Goal: Task Accomplishment & Management: Manage account settings

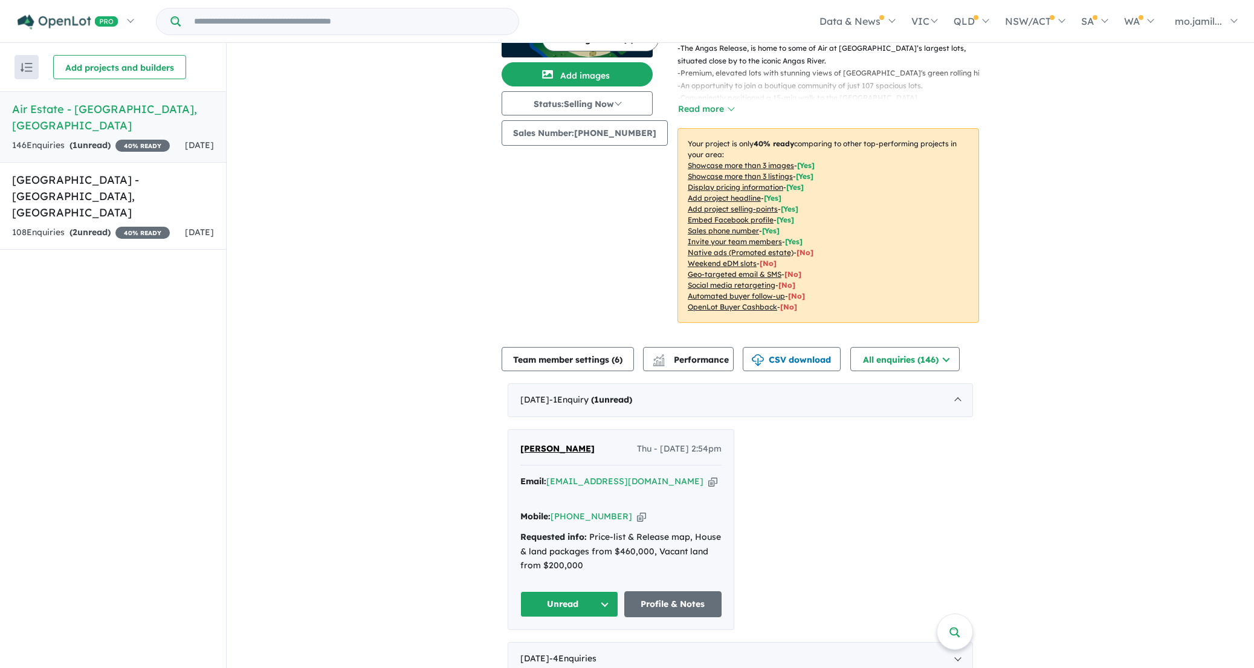
scroll to position [318, 0]
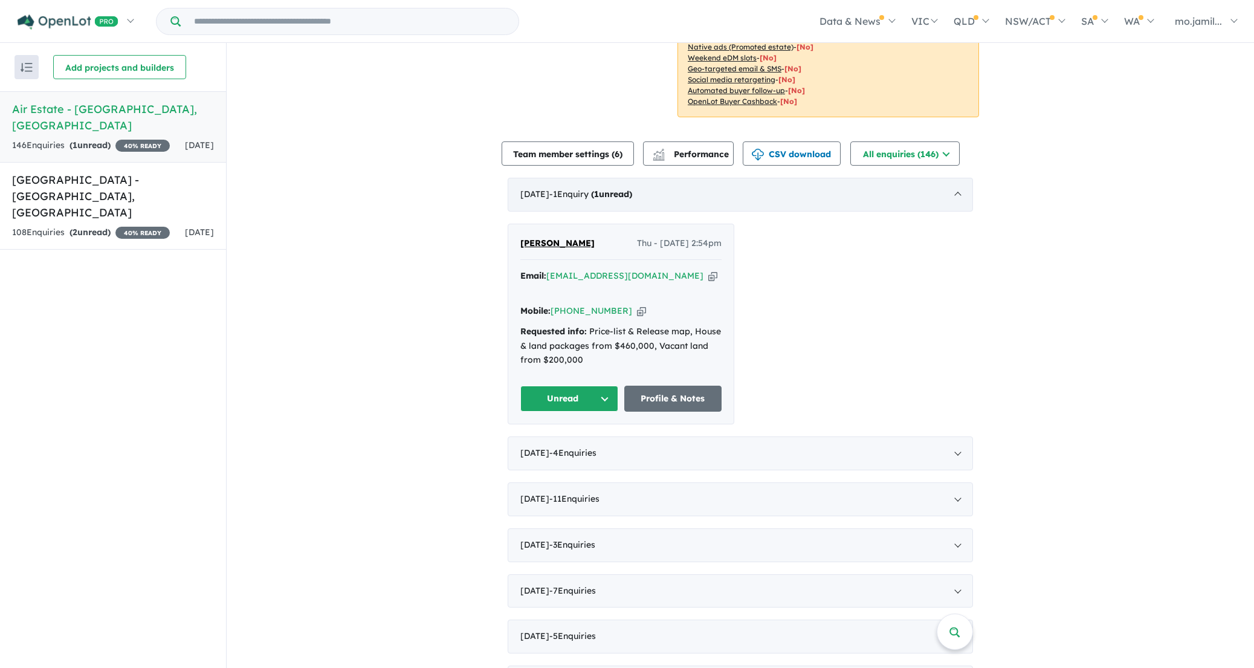
click at [607, 179] on div "[DATE] - 1 Enquir y ( 1 unread)" at bounding box center [740, 195] width 465 height 34
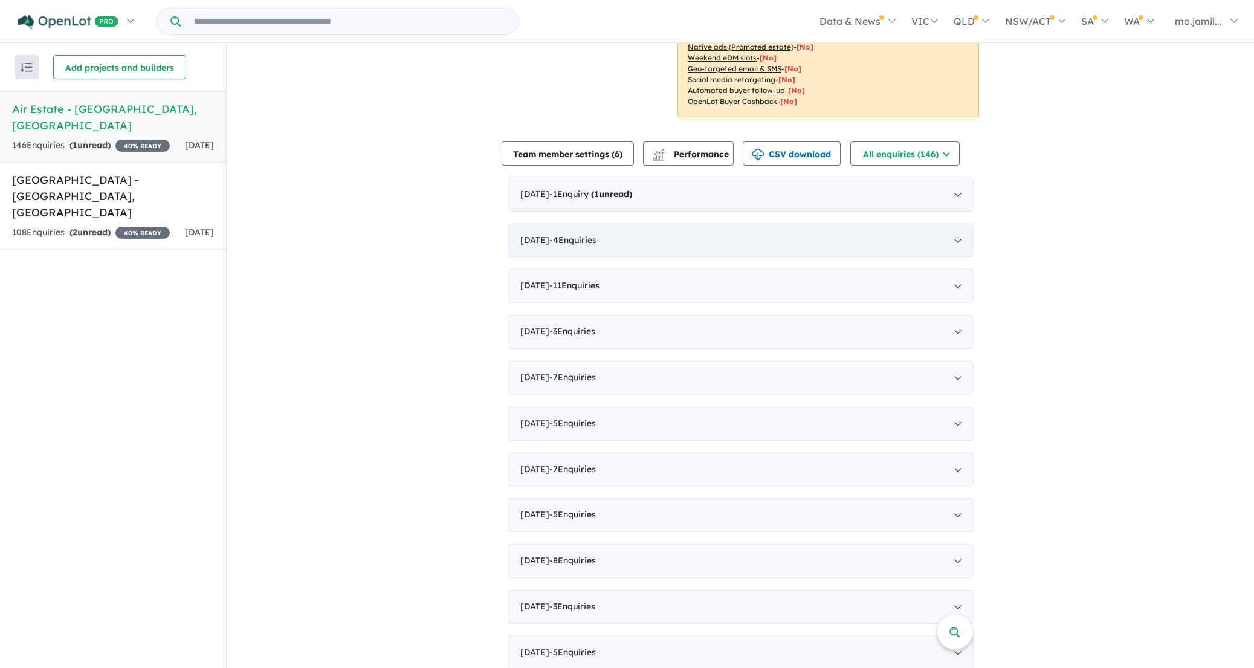
click at [599, 252] on div "[DATE] - 4 Enquir ies ( 0 unread)" at bounding box center [740, 241] width 465 height 34
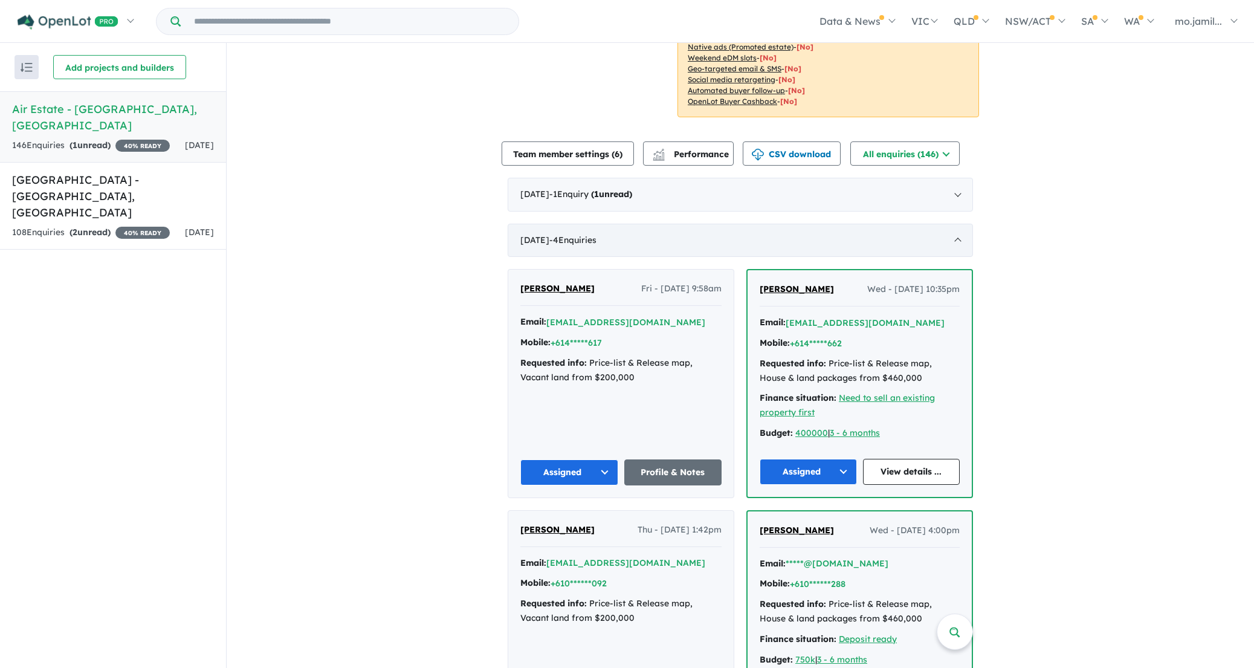
click at [596, 243] on span "- 4 Enquir ies ( 0 unread)" at bounding box center [572, 239] width 47 height 11
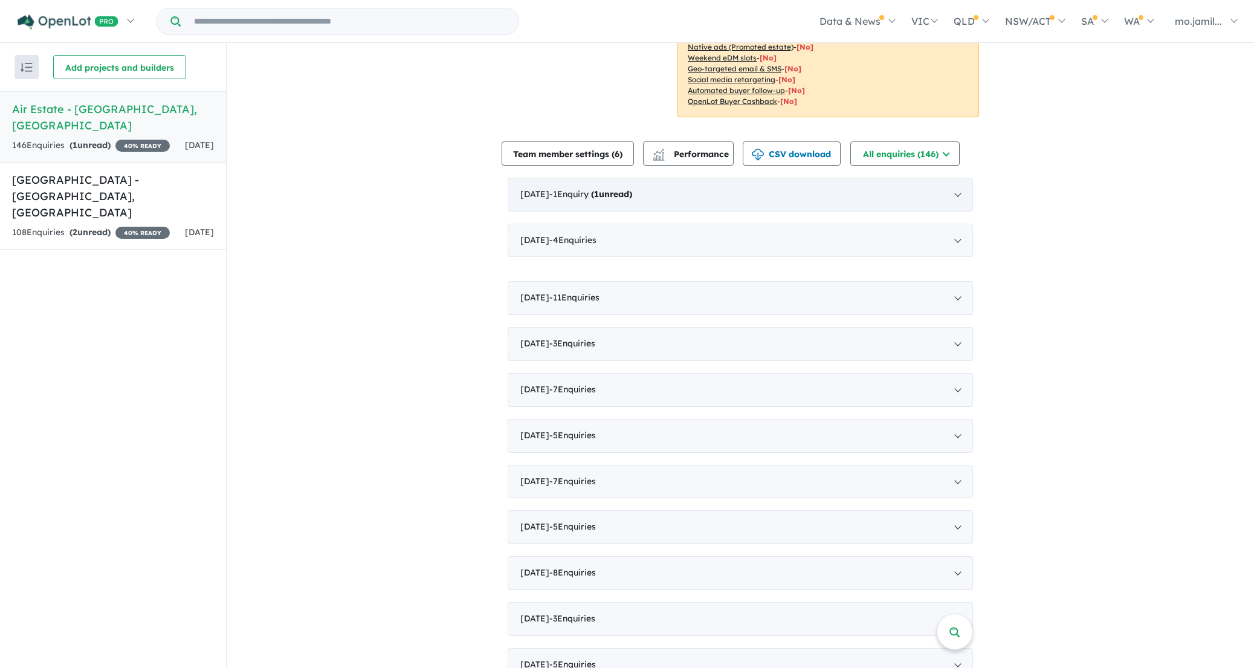
click at [630, 208] on div "[DATE] - 1 Enquir y ( 1 unread)" at bounding box center [740, 195] width 465 height 34
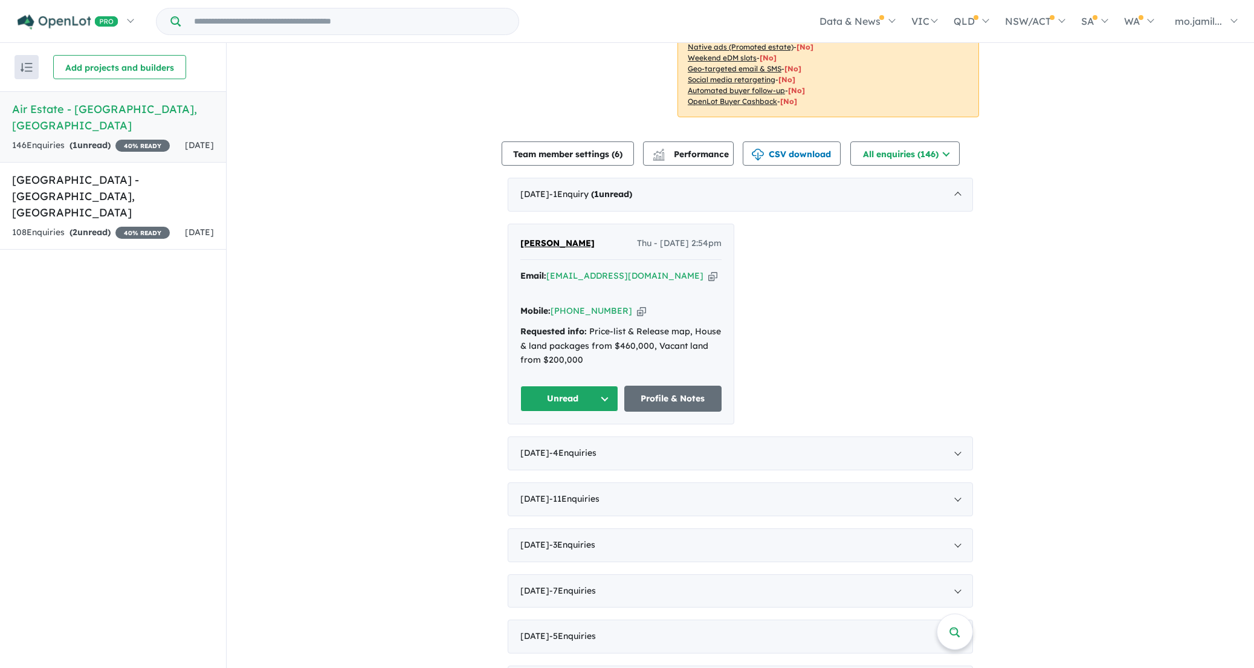
click at [708, 277] on icon "button" at bounding box center [712, 275] width 9 height 13
click at [637, 305] on icon "button" at bounding box center [641, 311] width 9 height 13
drag, startPoint x: 573, startPoint y: 238, endPoint x: 516, endPoint y: 246, distance: 57.9
click at [516, 246] on div "[PERSON_NAME] Thu - [DATE] 2:54pm Email: [EMAIL_ADDRESS][DOMAIN_NAME] Copied! M…" at bounding box center [620, 324] width 225 height 200
copy span "[PERSON_NAME]"
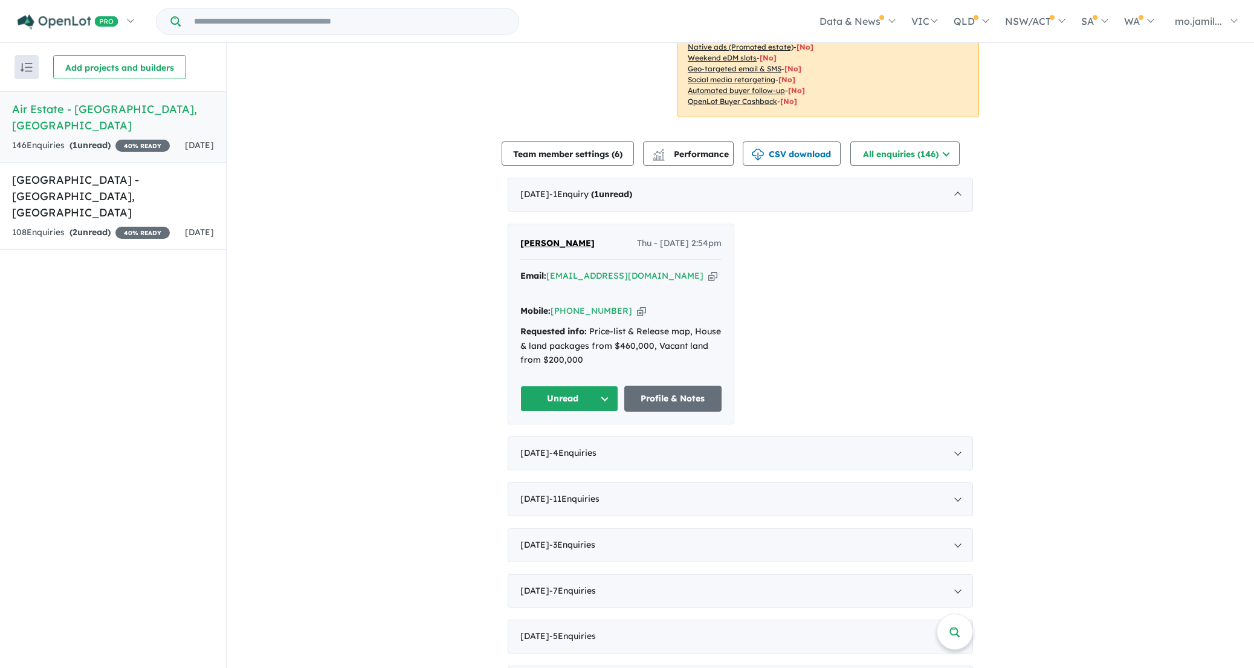
click at [603, 398] on div "[PERSON_NAME] Thu - [DATE] 2:54pm Email: [EMAIL_ADDRESS][DOMAIN_NAME] Copied! M…" at bounding box center [620, 324] width 225 height 200
click at [603, 392] on button "Unread" at bounding box center [569, 398] width 98 height 26
click at [587, 441] on button "Assigned" at bounding box center [573, 455] width 105 height 28
click at [646, 181] on div "[DATE] - 1 Enquir y ( 0 unread)" at bounding box center [740, 195] width 465 height 34
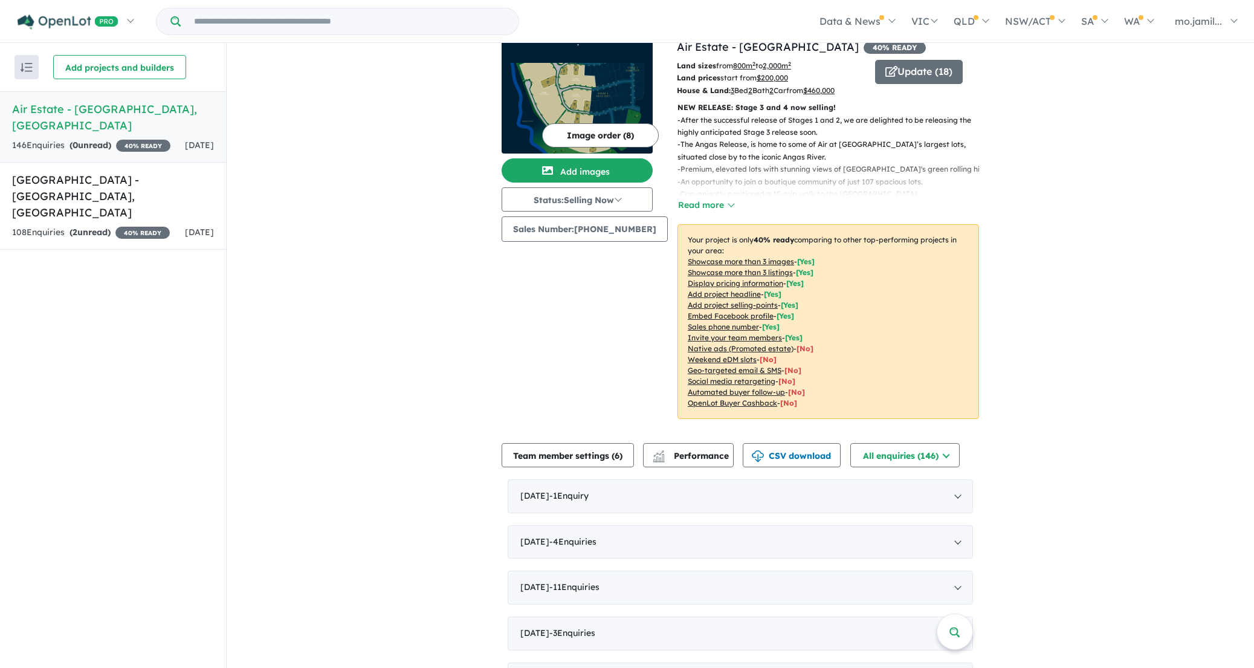
scroll to position [0, 0]
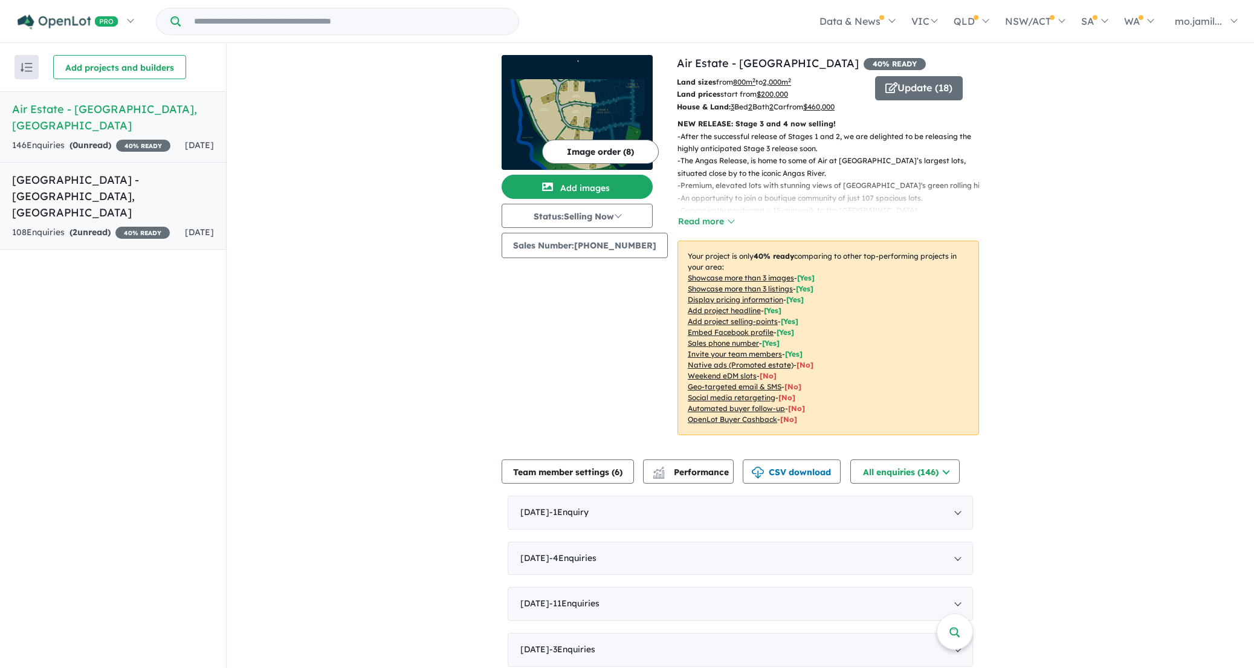
click at [195, 178] on h5 "Gracewood Estate - [GEOGRAPHIC_DATA] , [GEOGRAPHIC_DATA]" at bounding box center [113, 196] width 202 height 49
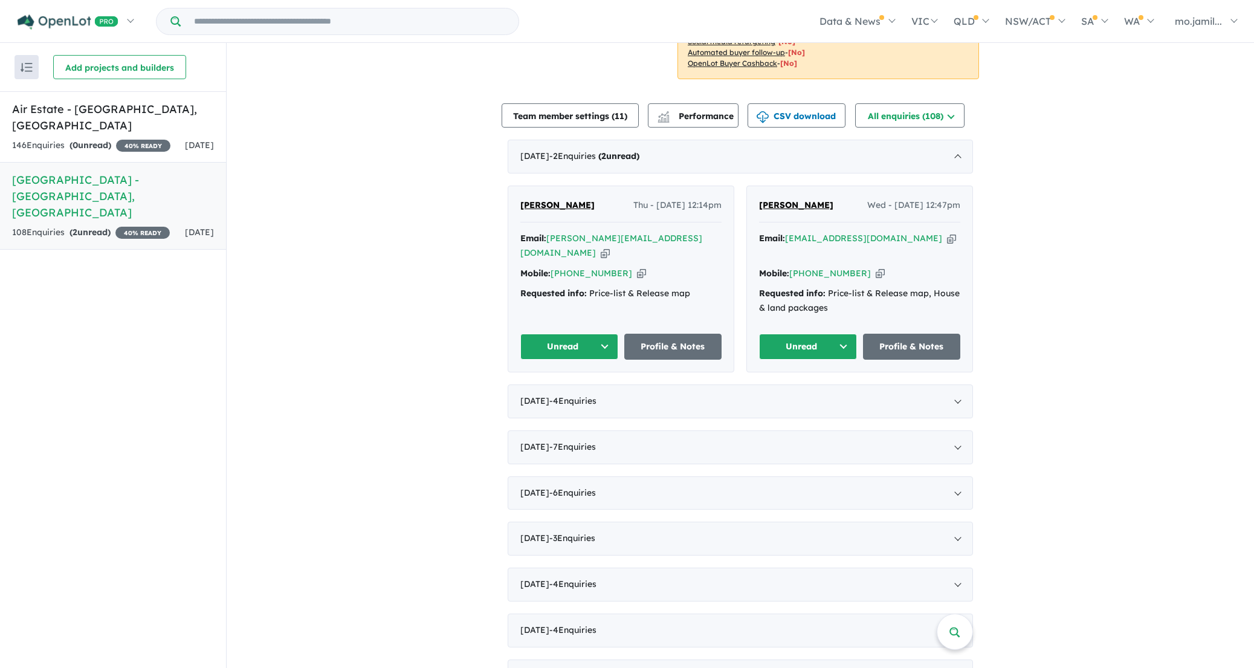
scroll to position [361, 0]
